Goal: Information Seeking & Learning: Compare options

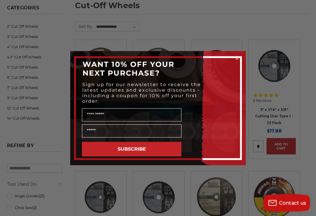
click at [237, 61] on circle "Close dialog" at bounding box center [237, 59] width 6 height 6
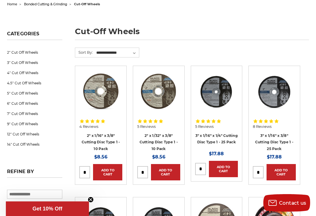
scroll to position [63, 0]
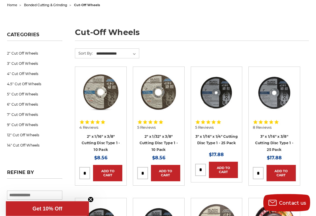
click at [26, 86] on link "4.5" Cut Off Wheels" at bounding box center [35, 84] width 56 height 10
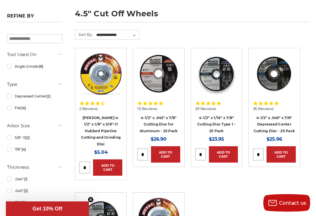
click at [219, 122] on link "4-1/2" x 1/16" x 7/8" Cutting Disc Type 1 - 25 Pack" at bounding box center [216, 125] width 38 height 18
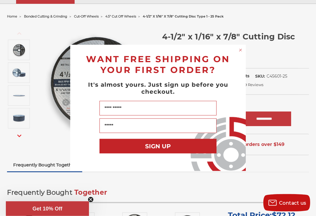
scroll to position [53, 0]
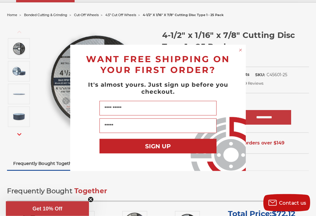
click at [241, 53] on circle "Close dialog" at bounding box center [241, 51] width 6 height 6
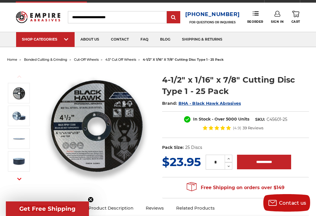
scroll to position [0, 0]
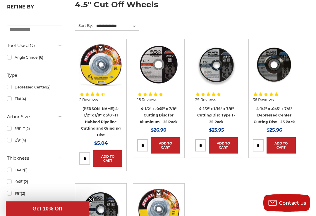
click at [101, 117] on link "Mercer 4-1/2" x 1/8" x 5/8"-11 Hubbed Pipeline Cutting and Grinding Disc" at bounding box center [100, 122] width 39 height 31
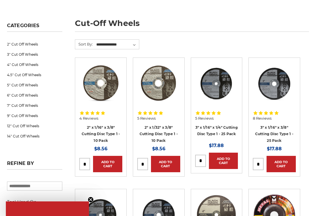
scroll to position [72, 0]
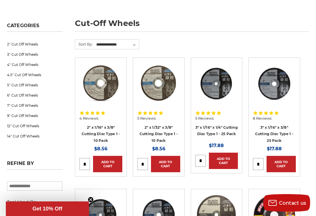
click at [30, 68] on link "4" Cut Off Wheels" at bounding box center [35, 65] width 56 height 10
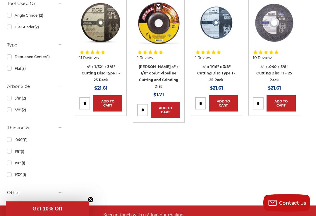
scroll to position [133, 0]
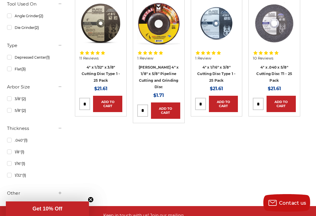
click at [109, 50] on div "11 Reviews" at bounding box center [100, 55] width 43 height 15
click at [104, 42] on img at bounding box center [100, 23] width 43 height 43
